Goal: Find specific page/section: Find specific page/section

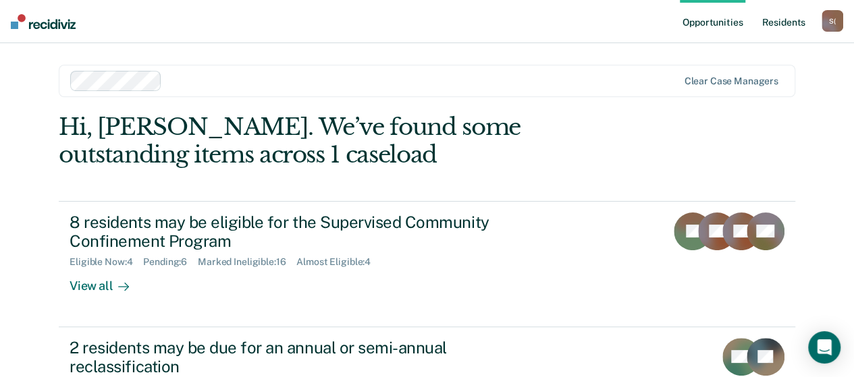
click at [793, 24] on link "Resident s" at bounding box center [783, 21] width 49 height 43
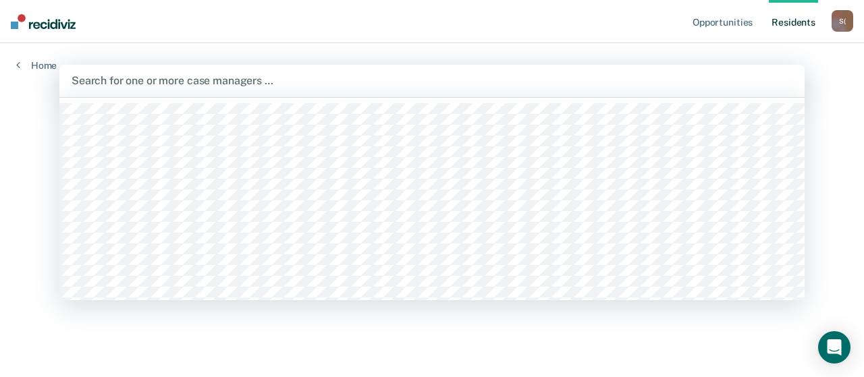
click at [176, 82] on div at bounding box center [432, 81] width 721 height 16
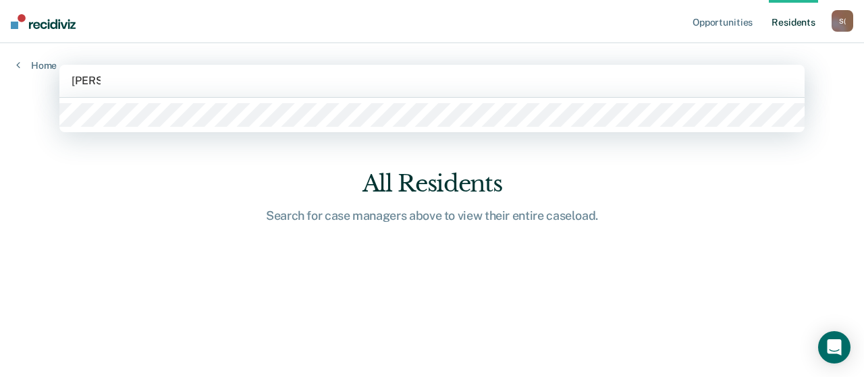
type input "[PERSON_NAME]"
